Goal: Entertainment & Leisure: Consume media (video, audio)

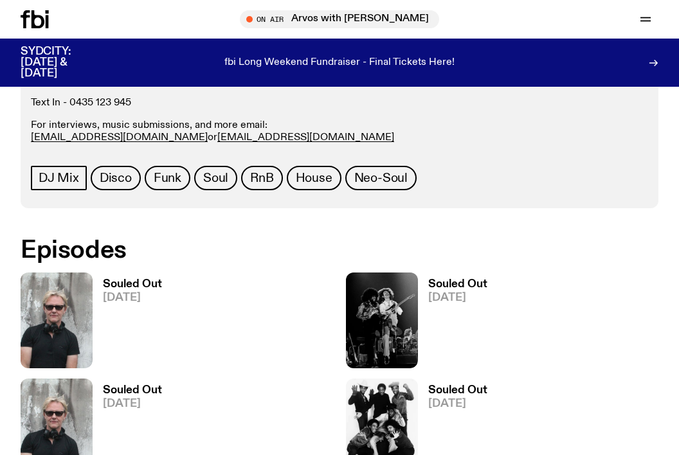
scroll to position [561, 0]
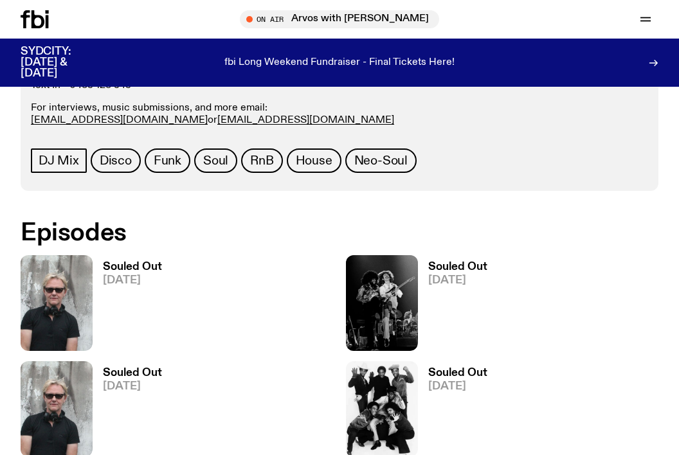
click at [57, 258] on img at bounding box center [57, 303] width 72 height 96
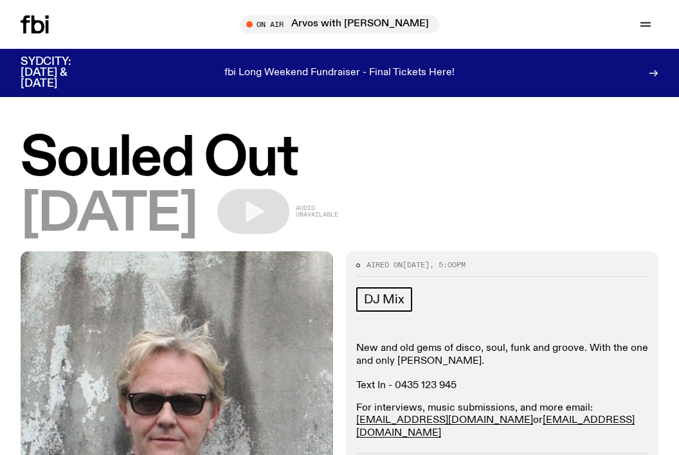
scroll to position [3, 0]
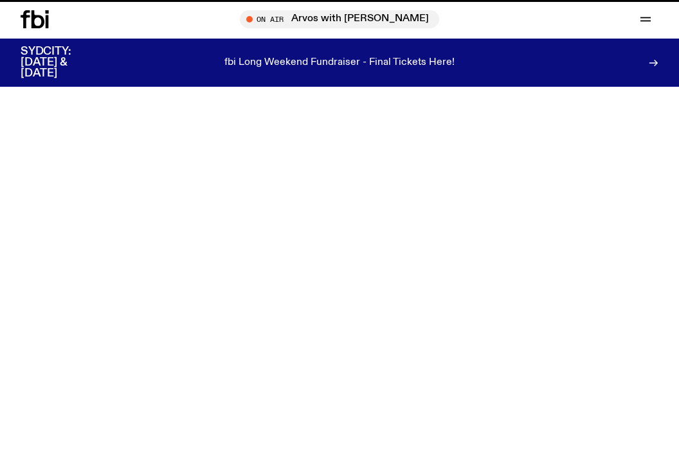
scroll to position [561, 0]
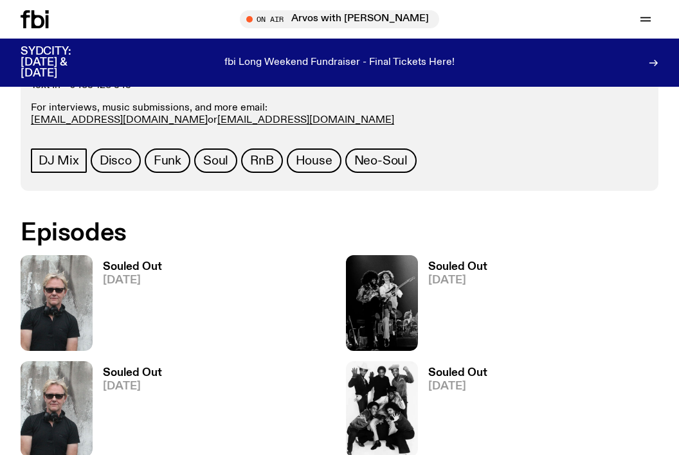
click at [480, 262] on h3 "Souled Out" at bounding box center [457, 267] width 59 height 11
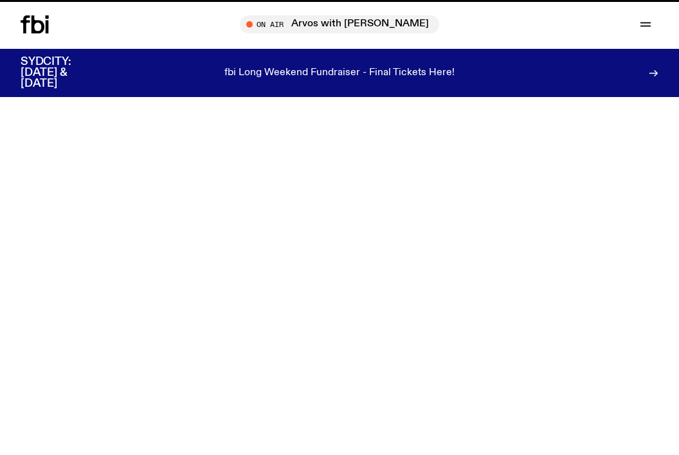
scroll to position [561, 0]
